Goal: Task Accomplishment & Management: Manage account settings

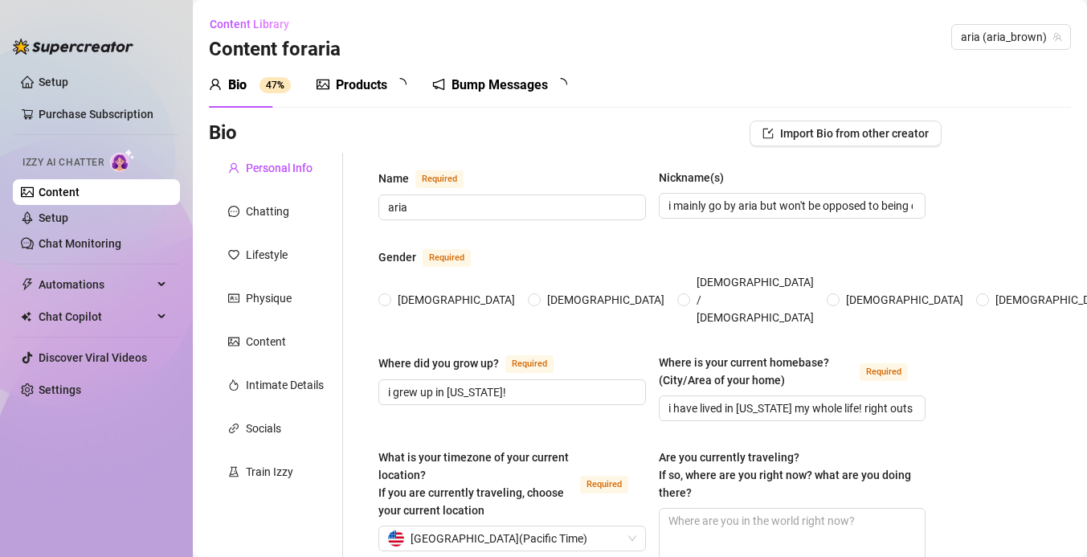
radio input "true"
type input "[DATE]"
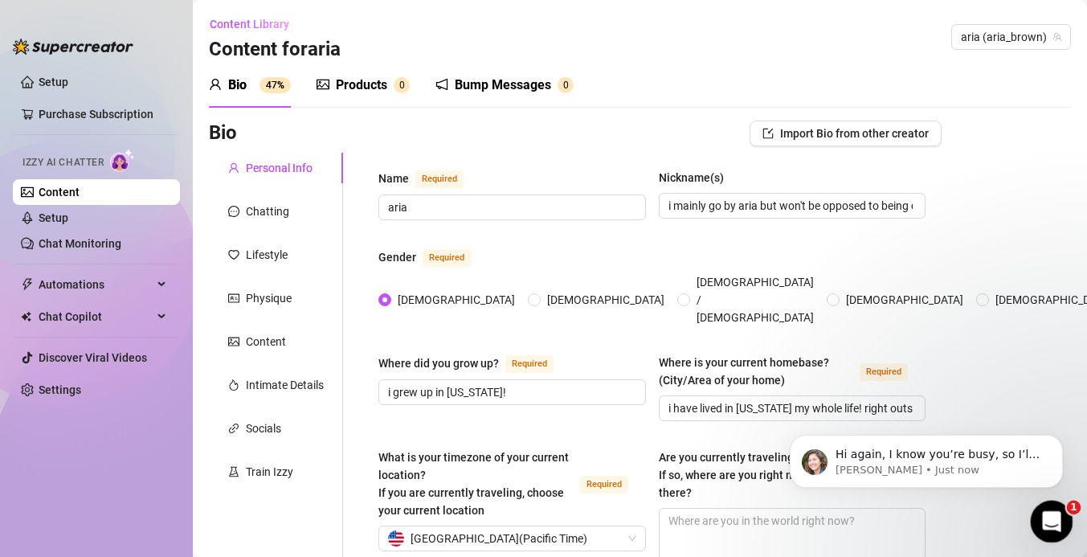
click at [1040, 525] on icon "Open Intercom Messenger" at bounding box center [1049, 519] width 27 height 27
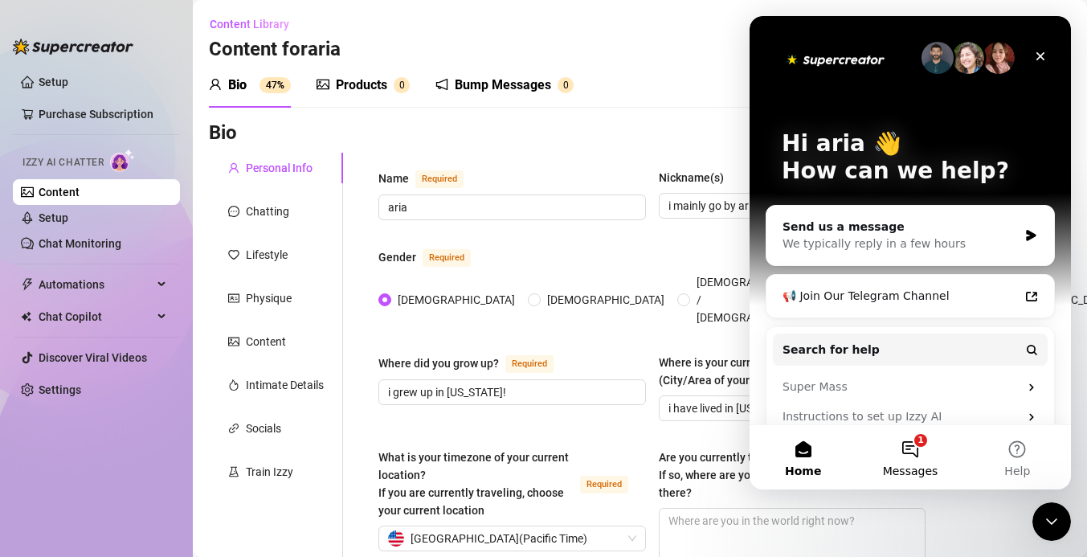
click at [920, 451] on button "1 Messages" at bounding box center [909, 457] width 107 height 64
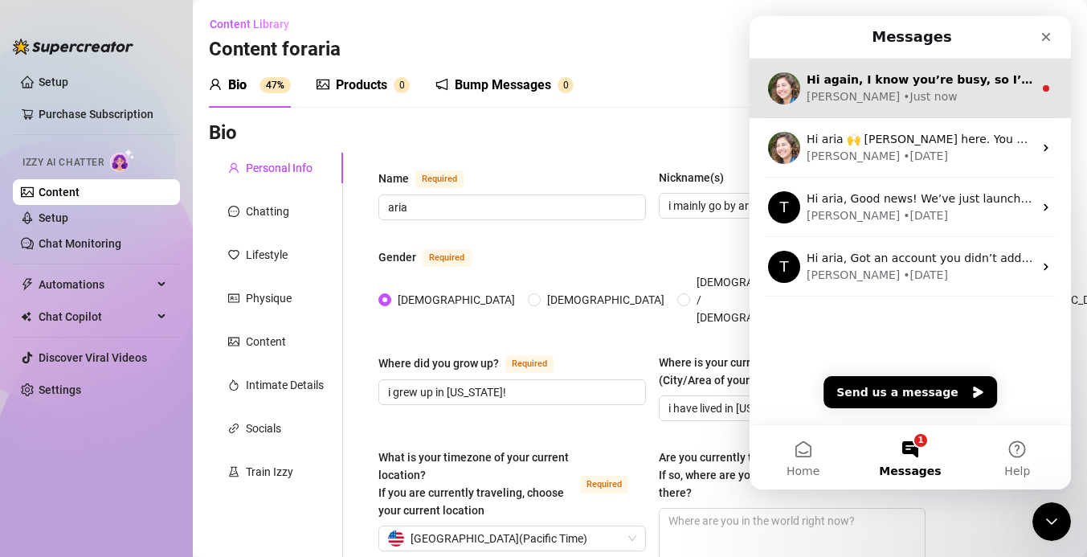
click at [982, 112] on div "Hi again, I know you’re busy, so I’ll keep it short. Why should you try Supercr…" at bounding box center [909, 88] width 321 height 59
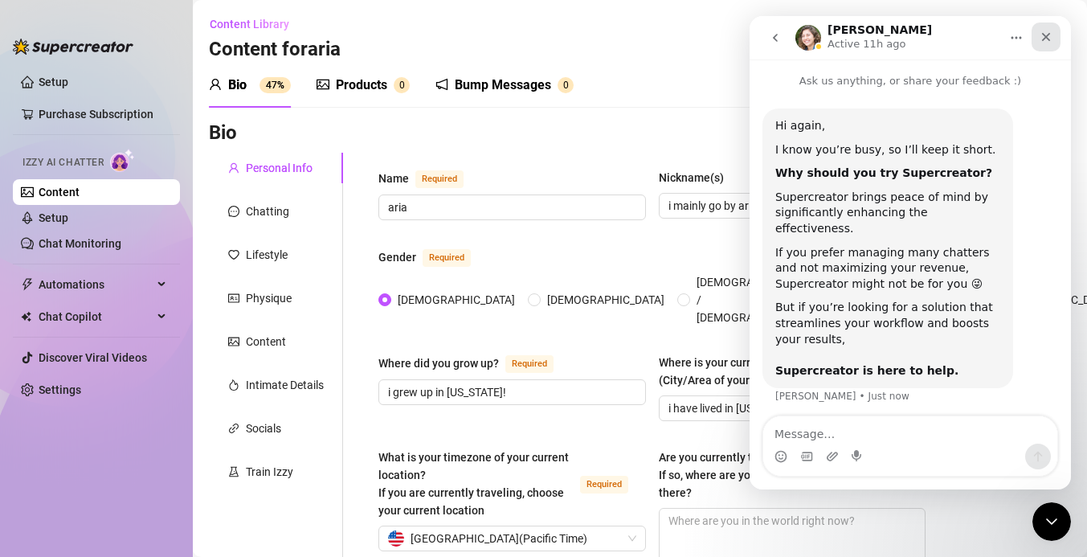
click at [1043, 38] on icon "Close" at bounding box center [1045, 37] width 13 height 13
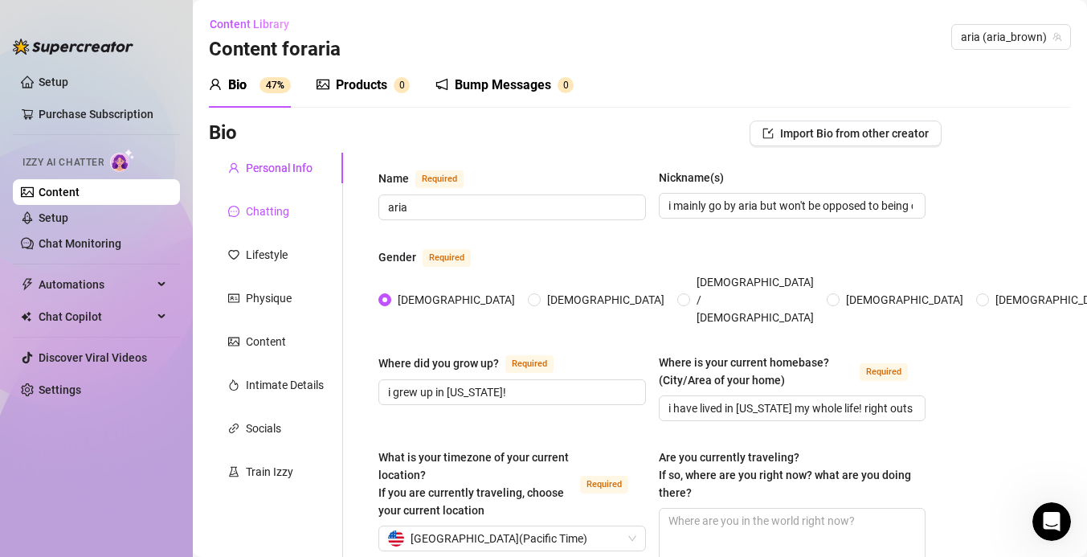
click at [280, 216] on div "Chatting" at bounding box center [267, 211] width 43 height 18
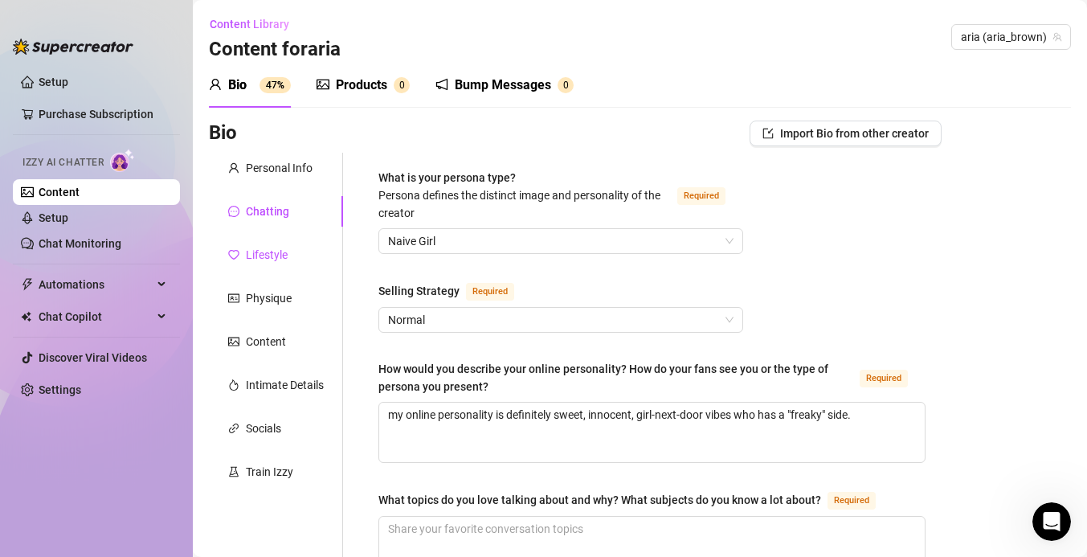
click at [260, 263] on div "Lifestyle" at bounding box center [267, 255] width 42 height 18
